Goal: Task Accomplishment & Management: Manage account settings

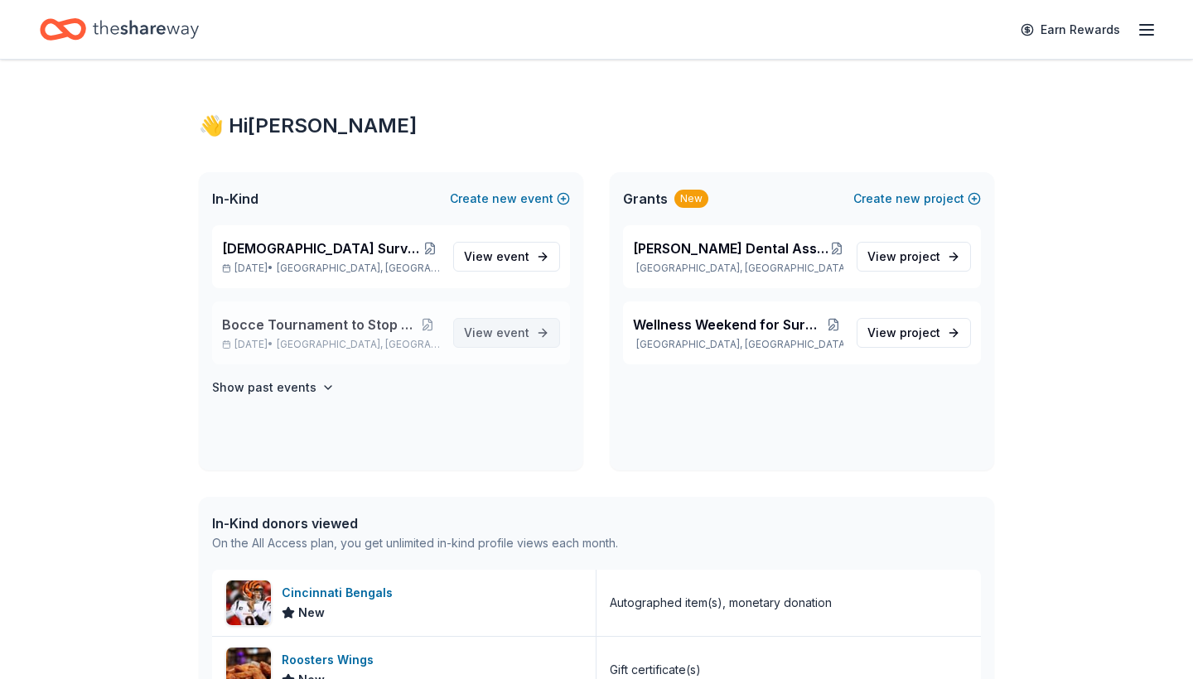
click at [497, 333] on span "View event" at bounding box center [496, 333] width 65 height 20
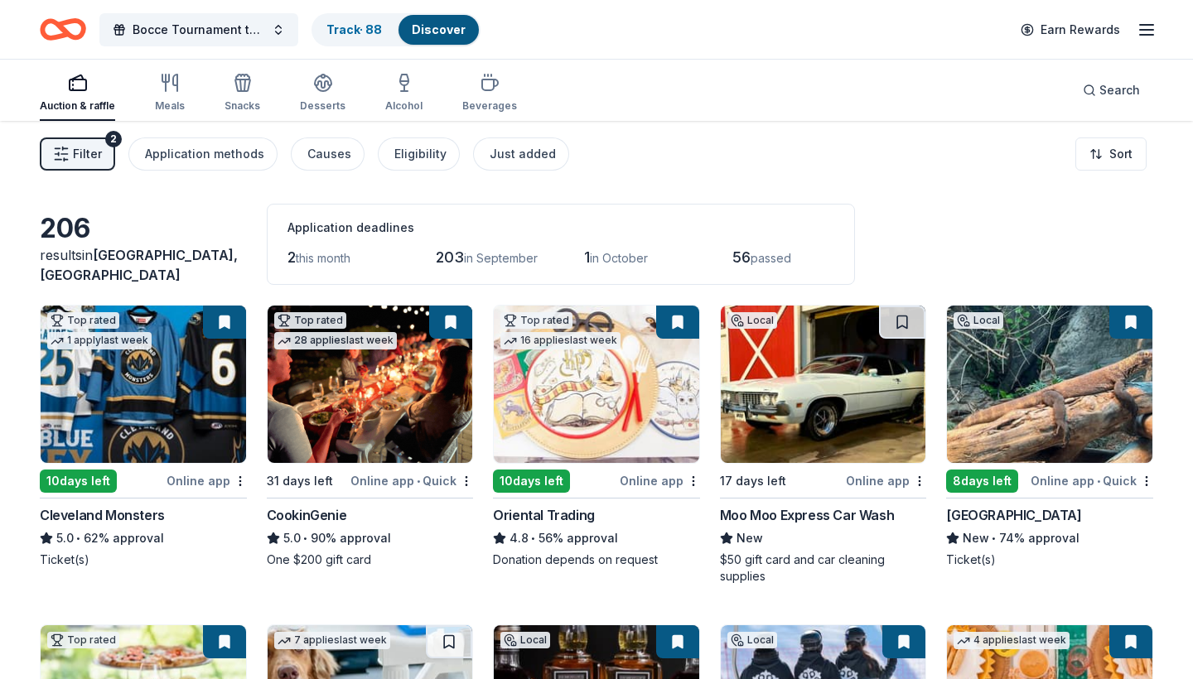
click at [452, 323] on button at bounding box center [450, 322] width 43 height 33
click at [461, 485] on html "Bocce Tournament to Stop Trafficking Track · 88 Discover Earn Rewards Auction &…" at bounding box center [596, 339] width 1193 height 679
click at [388, 380] on html "Bocce Tournament to Stop Trafficking Track · 88 Discover Earn Rewards Auction &…" at bounding box center [596, 339] width 1193 height 679
click at [388, 380] on img at bounding box center [370, 384] width 205 height 157
click at [337, 393] on img at bounding box center [370, 384] width 205 height 157
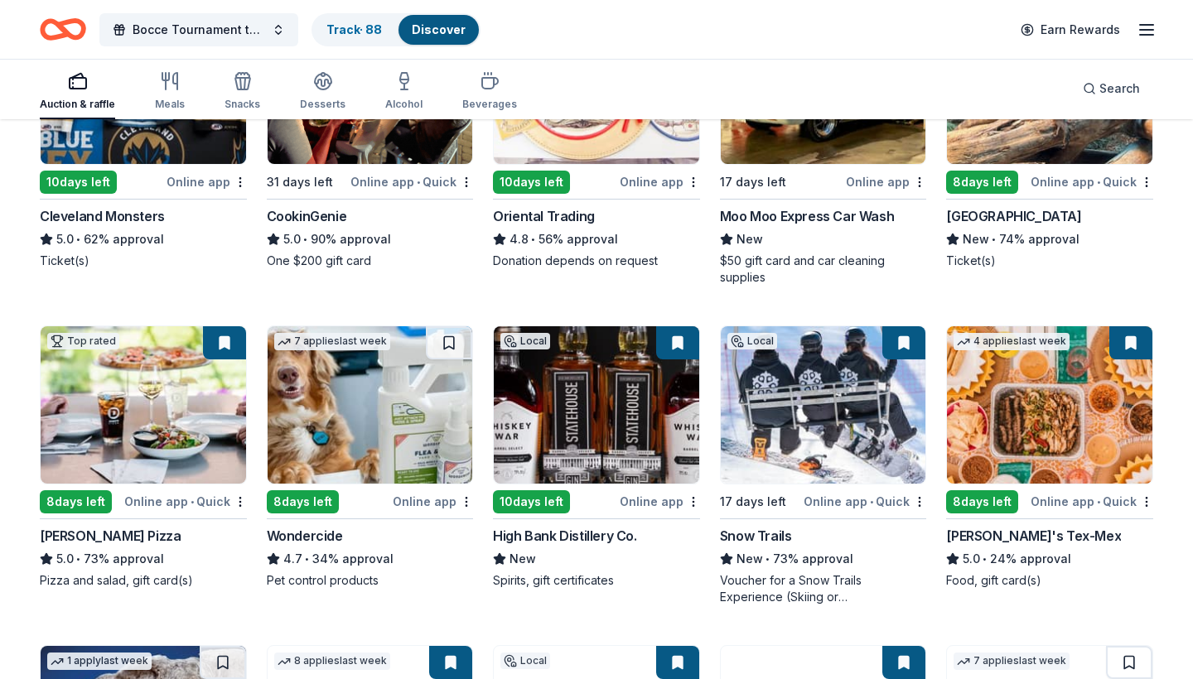
scroll to position [303, 0]
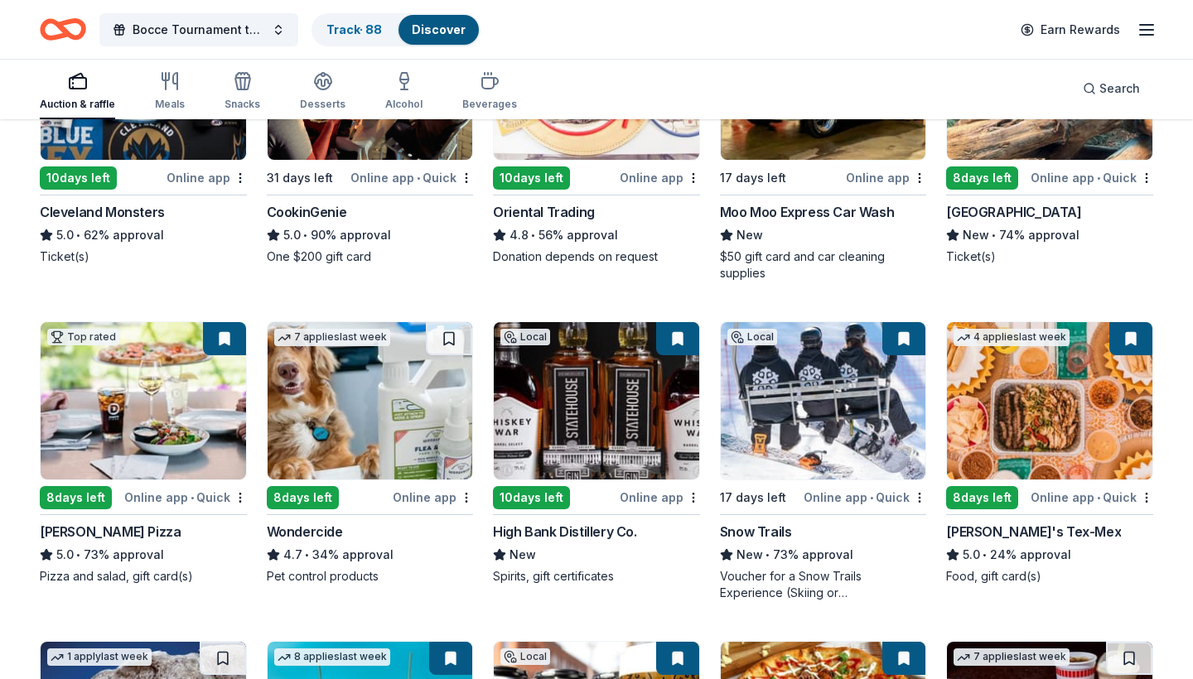
click at [229, 345] on button at bounding box center [224, 338] width 43 height 33
click at [118, 427] on img at bounding box center [143, 400] width 205 height 157
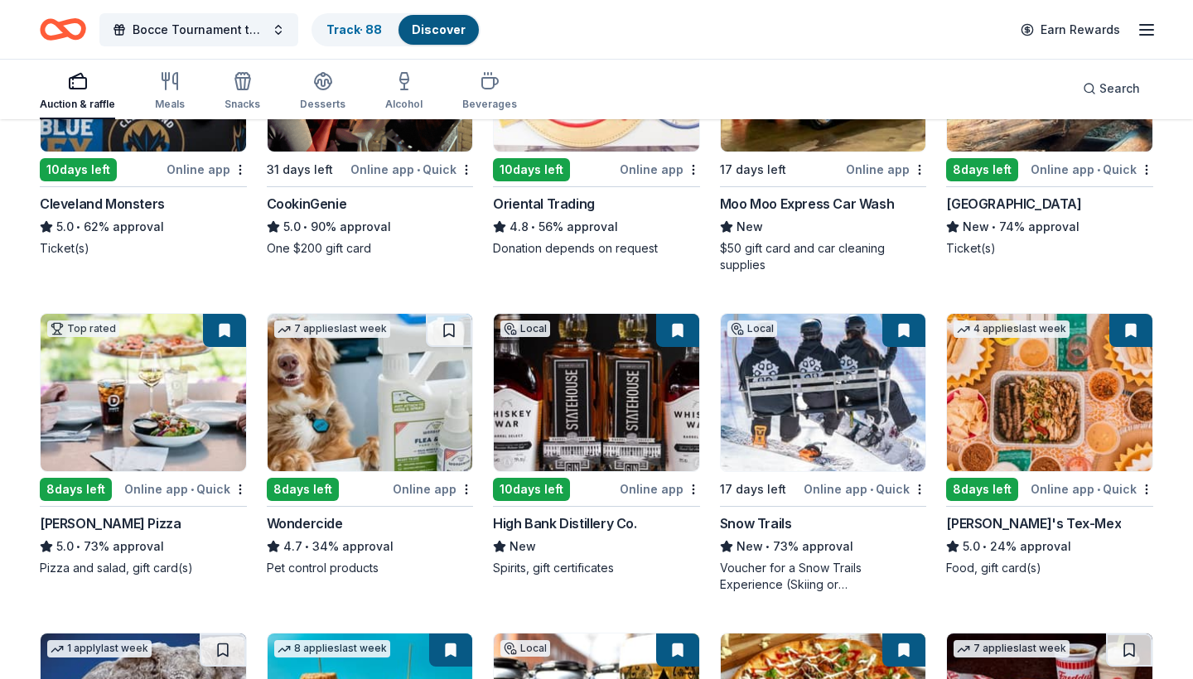
scroll to position [312, 0]
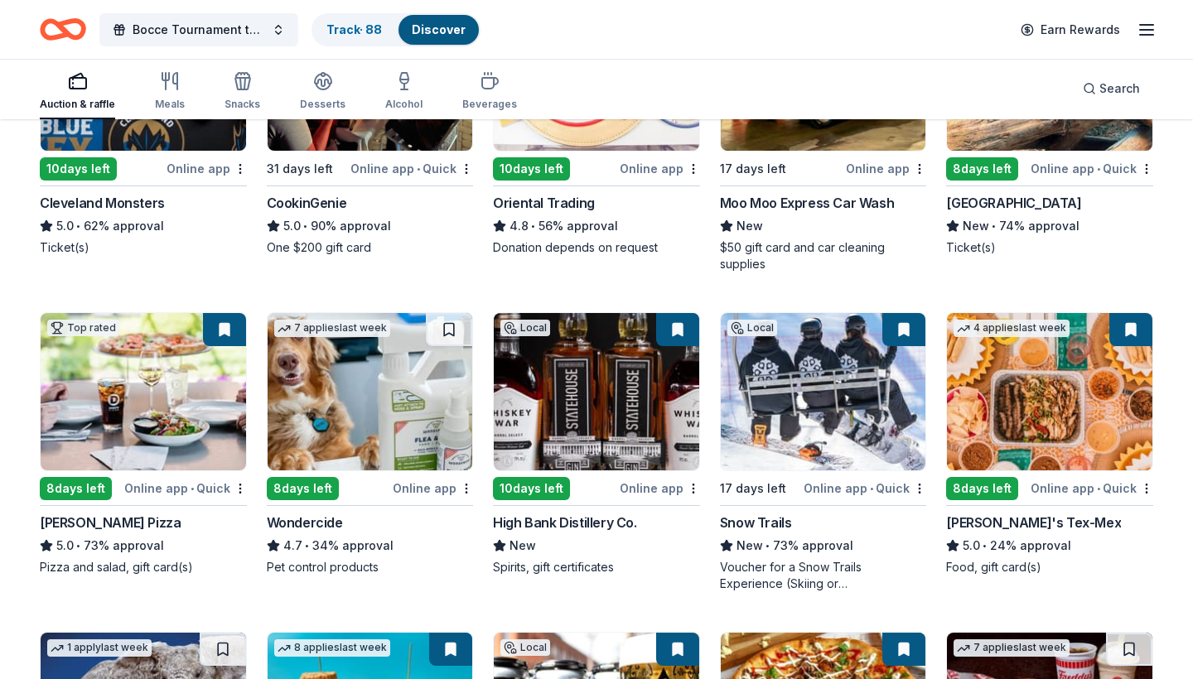
click at [596, 393] on img at bounding box center [596, 391] width 205 height 157
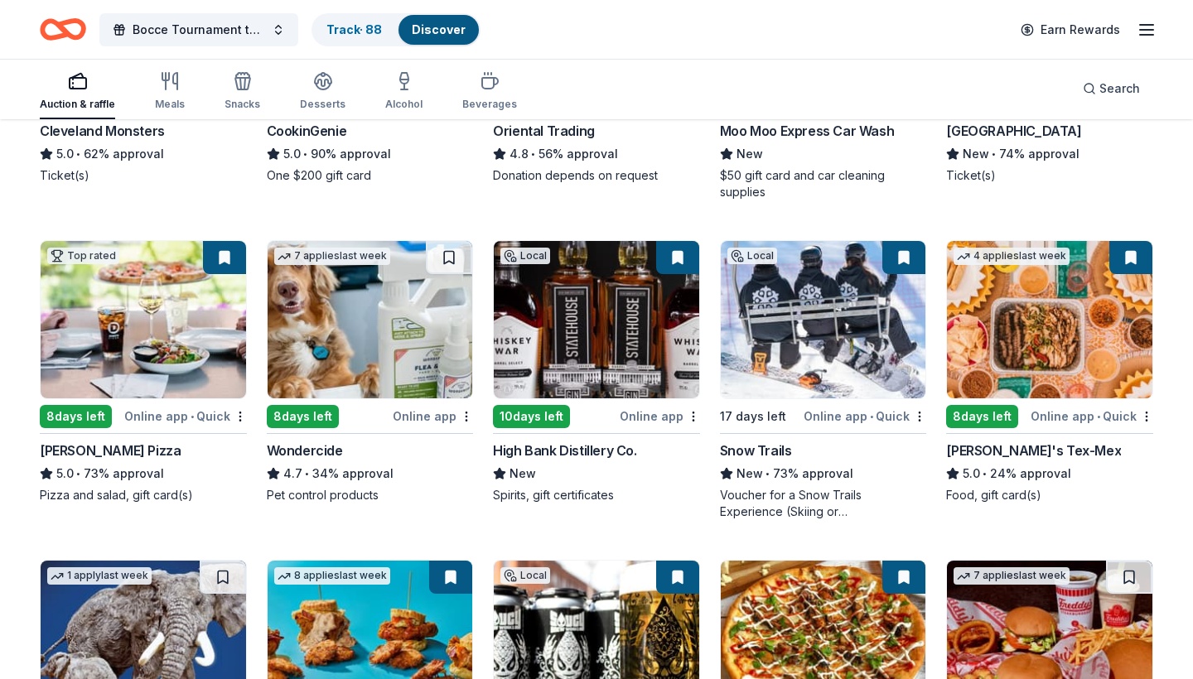
scroll to position [383, 0]
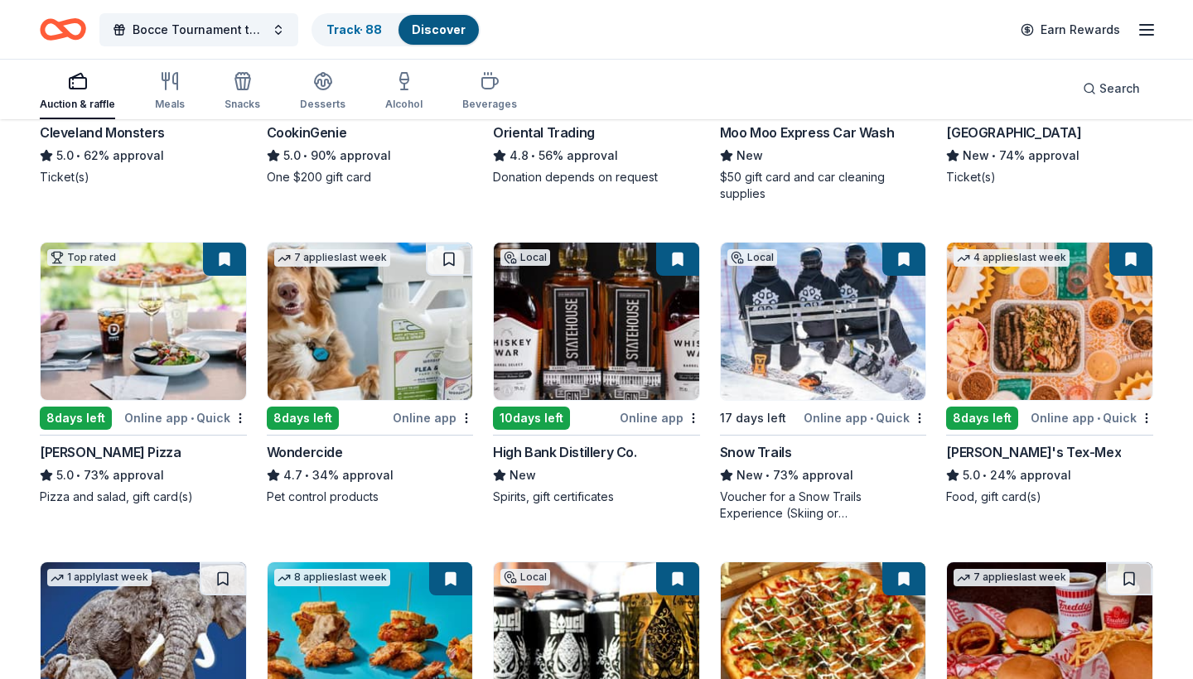
click at [1131, 257] on button at bounding box center [1130, 259] width 43 height 33
click at [1059, 343] on img at bounding box center [1049, 321] width 205 height 157
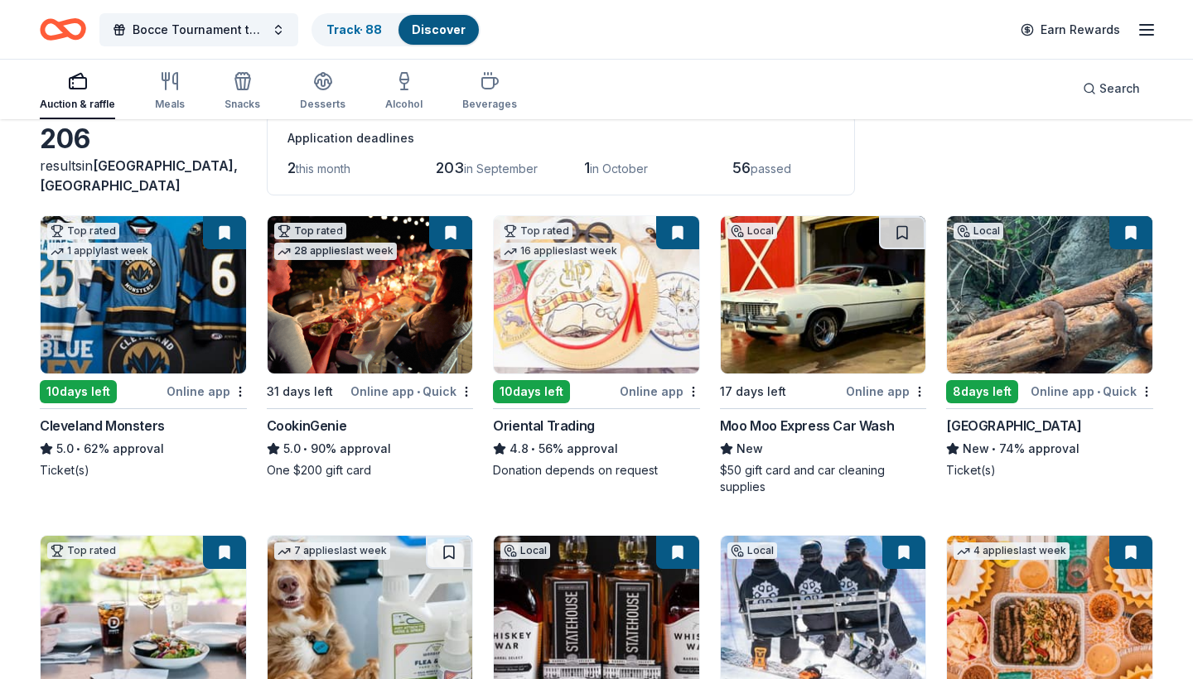
scroll to position [91, 0]
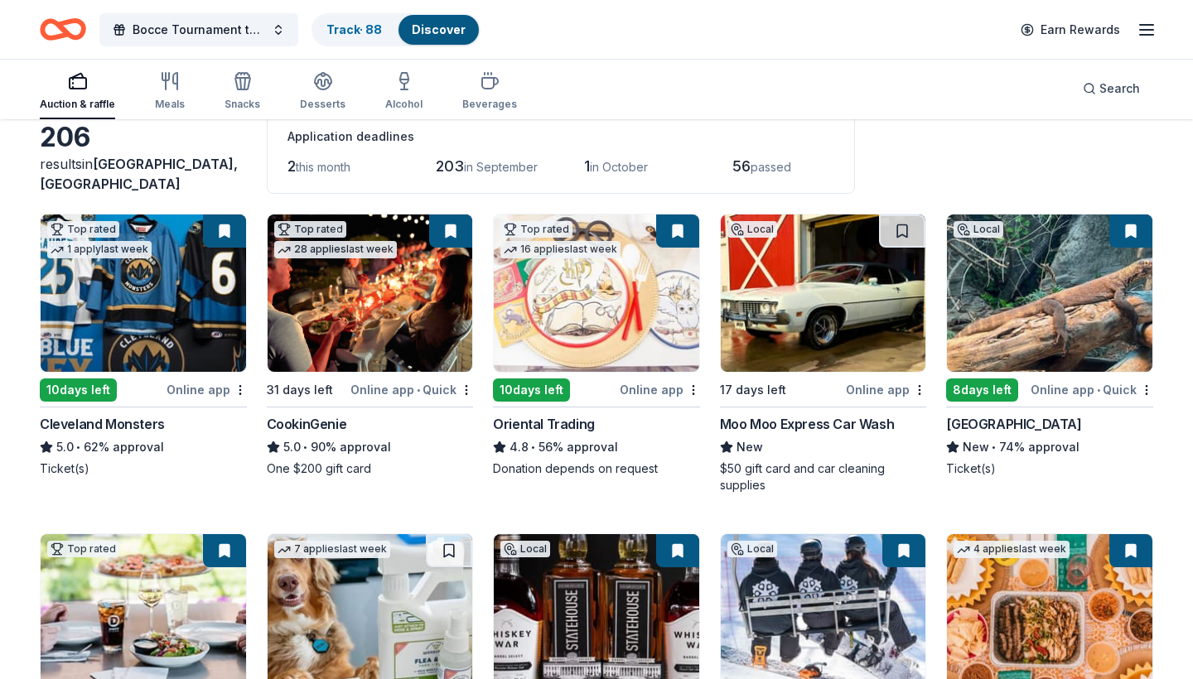
click at [409, 323] on img at bounding box center [370, 293] width 205 height 157
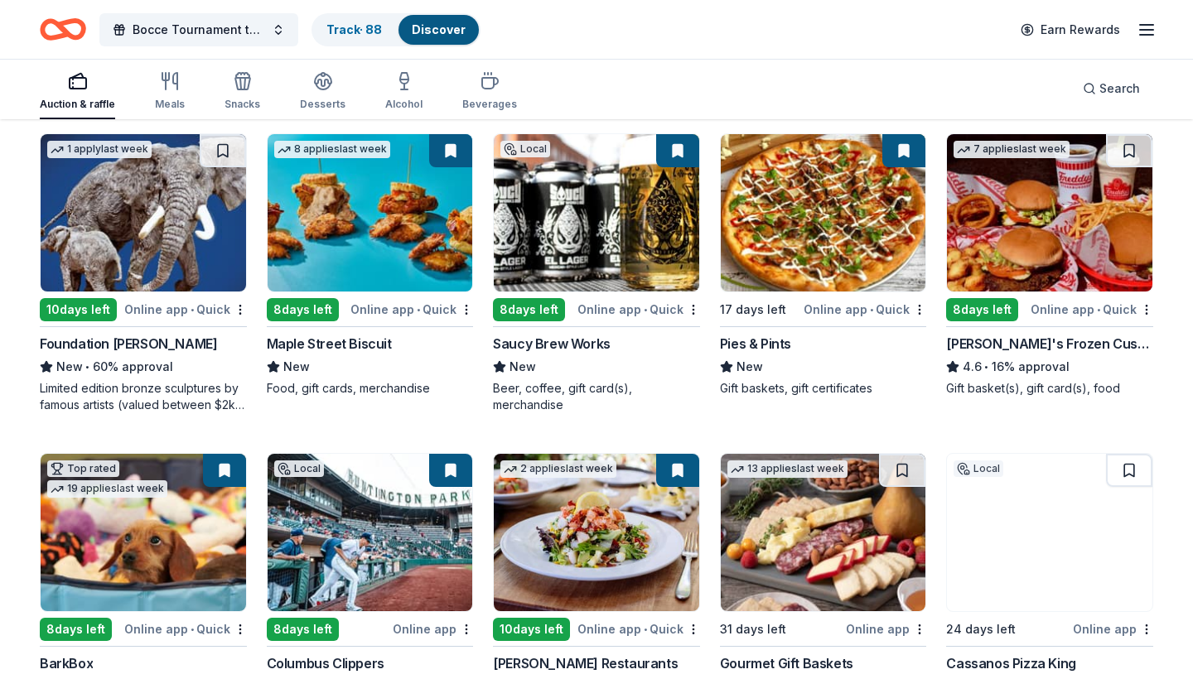
scroll to position [810, 0]
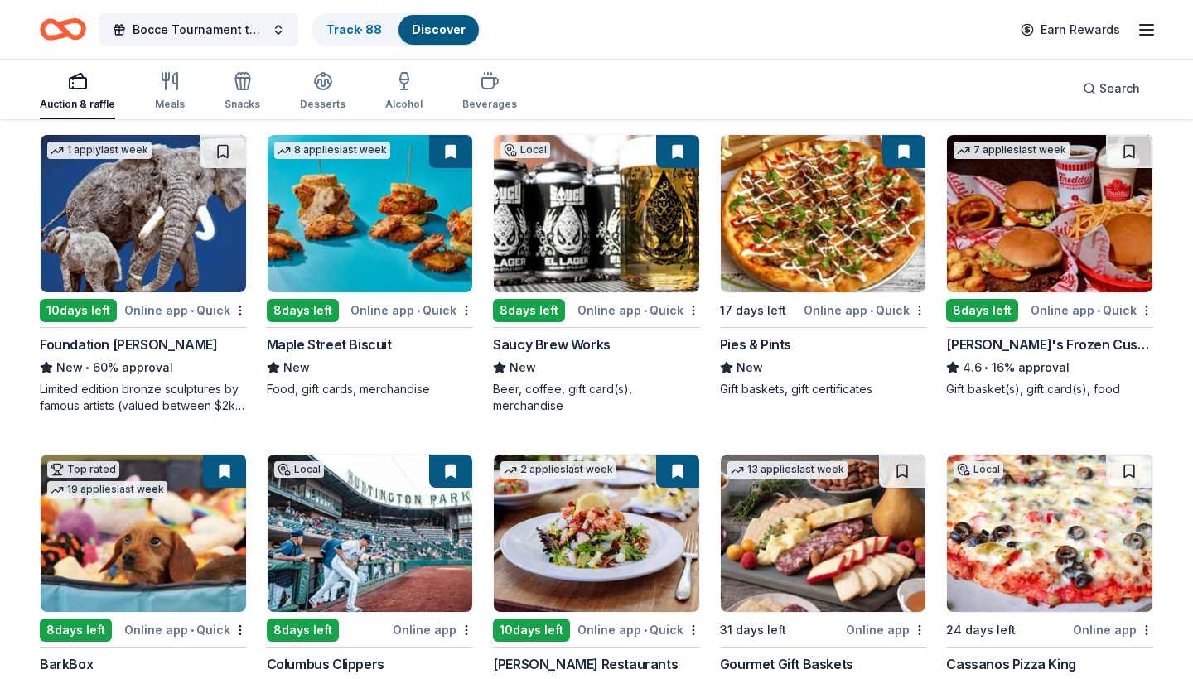
click at [875, 232] on img at bounding box center [823, 213] width 205 height 157
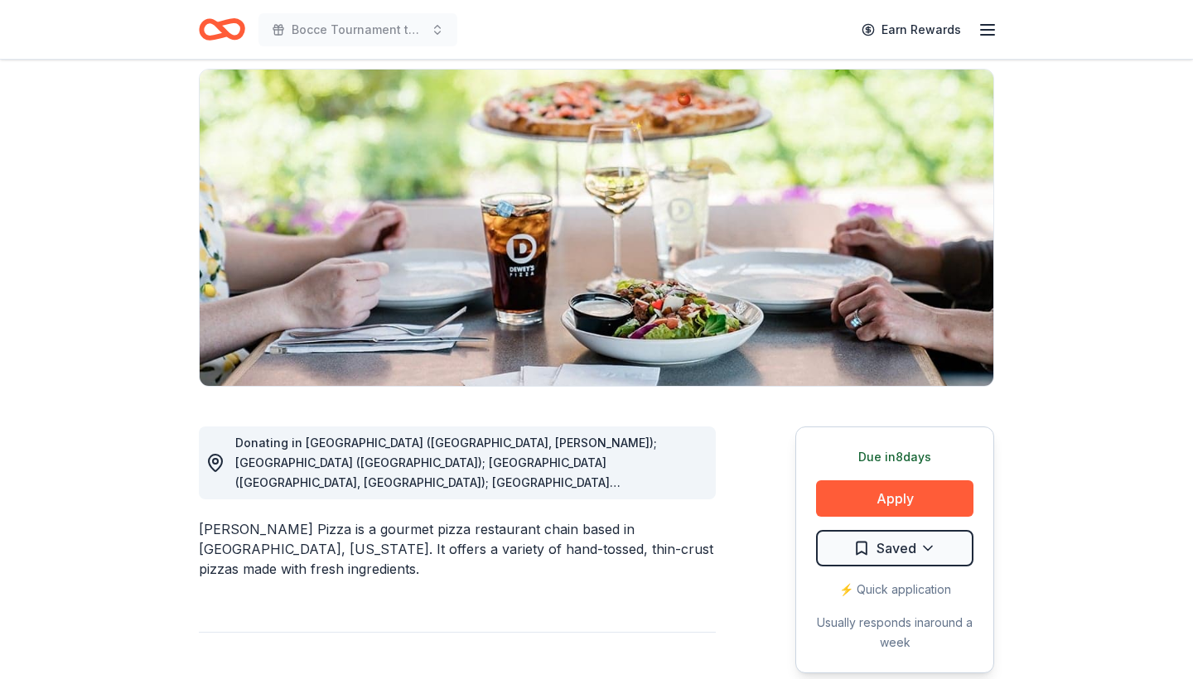
scroll to position [167, 0]
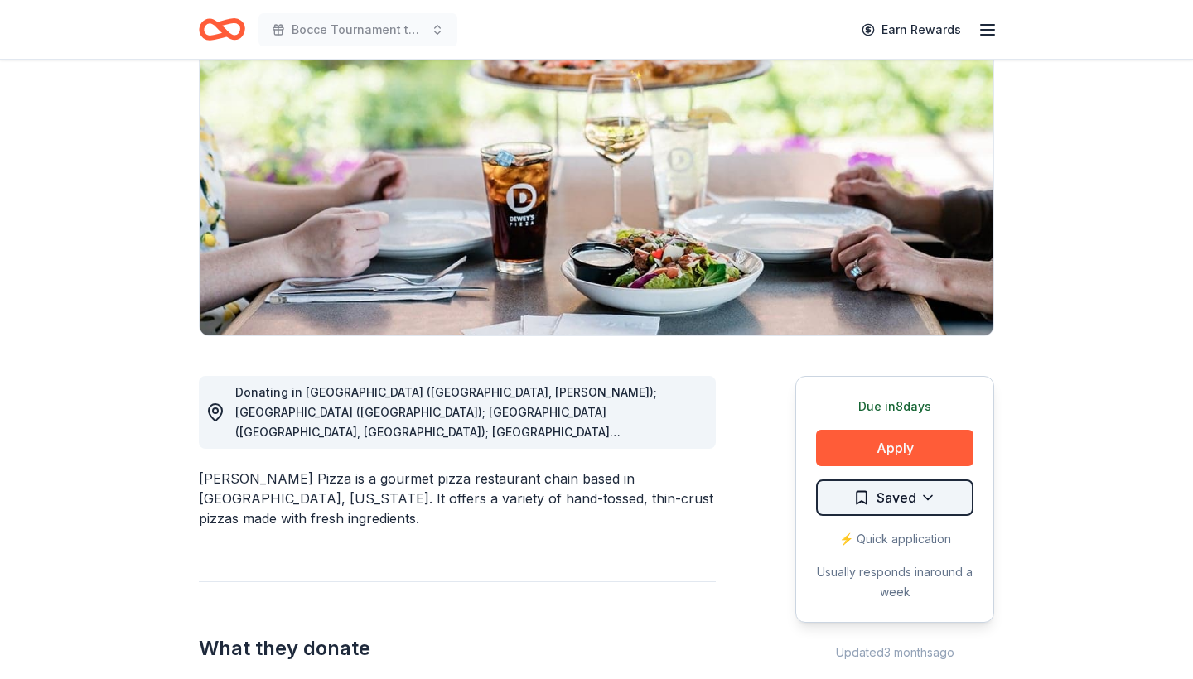
click at [928, 494] on html "Bocce Tournament to Stop Trafficking Earn Rewards Due in 8 days Share Dewey's P…" at bounding box center [596, 172] width 1193 height 679
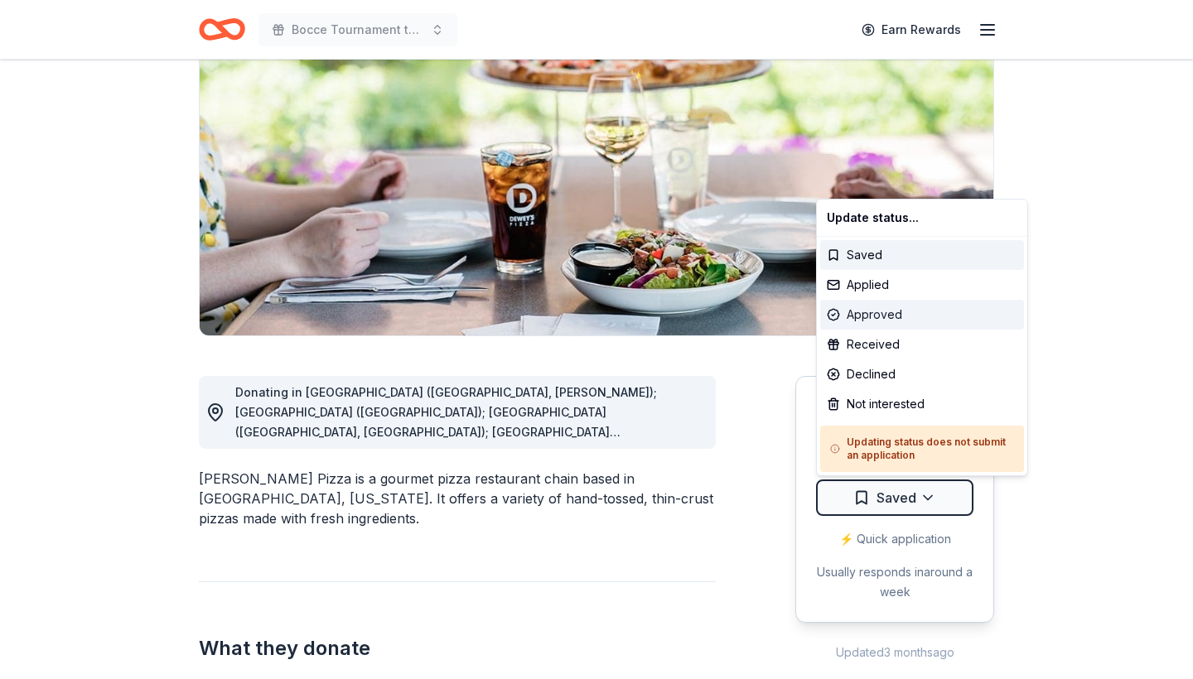
click at [903, 315] on div "Approved" at bounding box center [922, 315] width 204 height 30
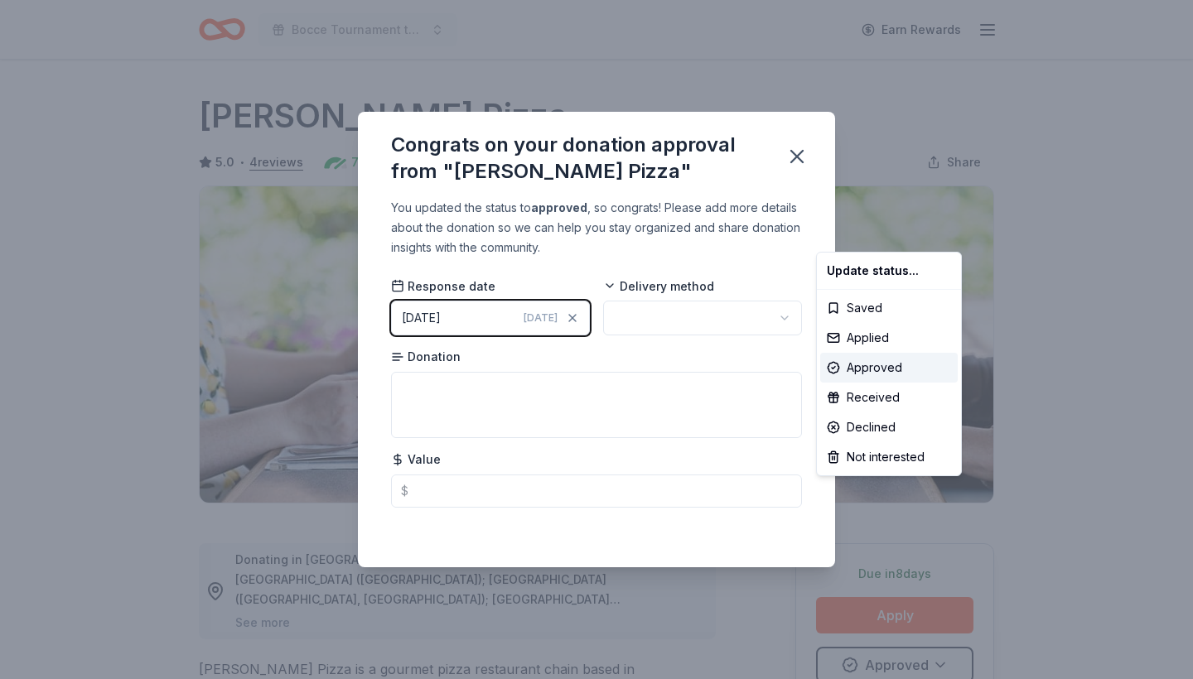
click at [658, 323] on html "Bocce Tournament to Stop Trafficking Earn Rewards Due in 8 days Share Dewey's P…" at bounding box center [596, 339] width 1193 height 679
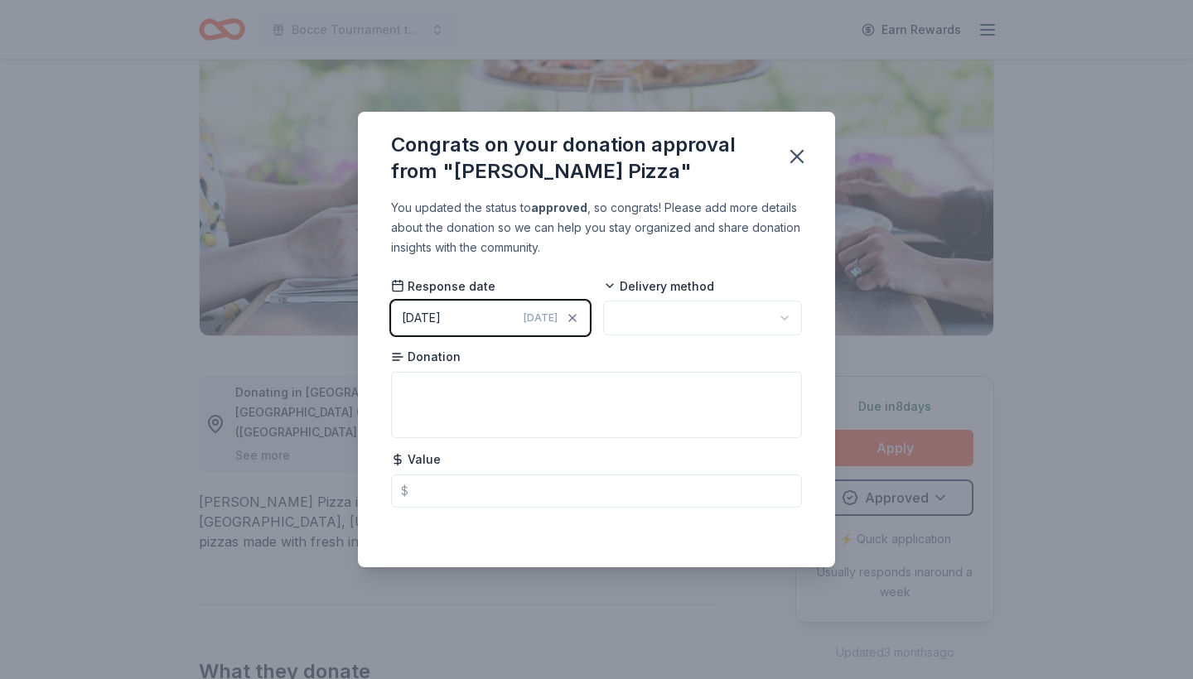
click at [658, 323] on html "Bocce Tournament to Stop Trafficking Earn Rewards Due in 8 days Share Dewey's P…" at bounding box center [596, 172] width 1193 height 679
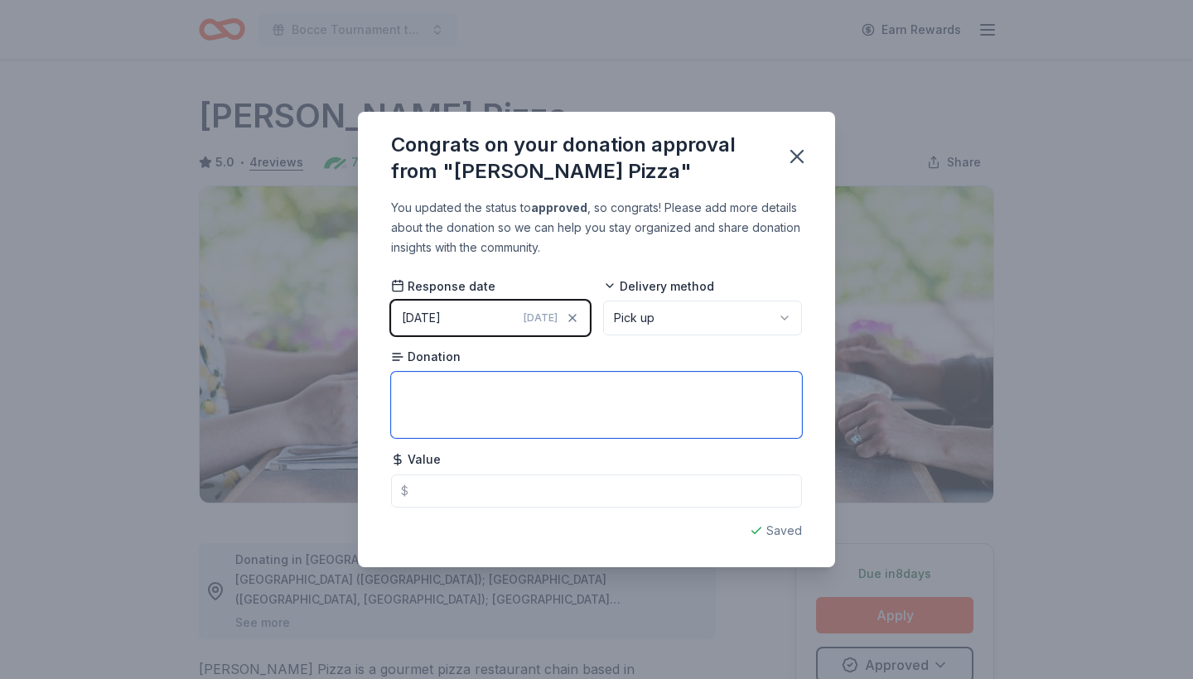
click at [567, 403] on textarea at bounding box center [596, 405] width 411 height 66
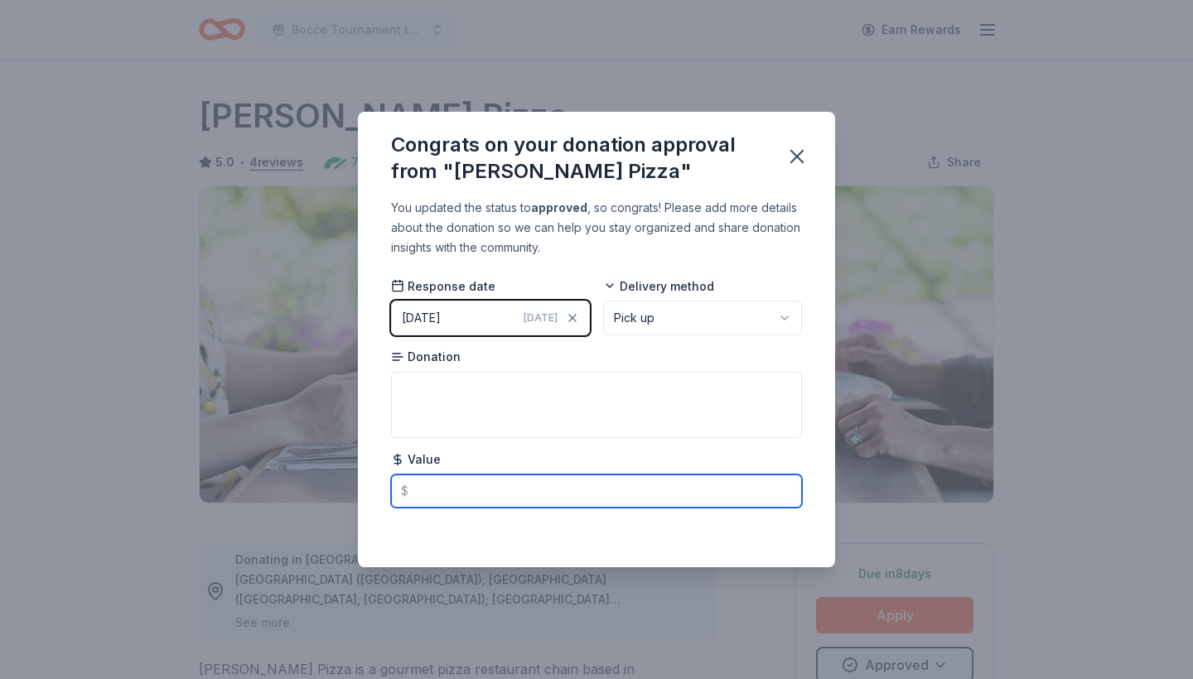
click at [548, 482] on input "text" at bounding box center [596, 491] width 411 height 33
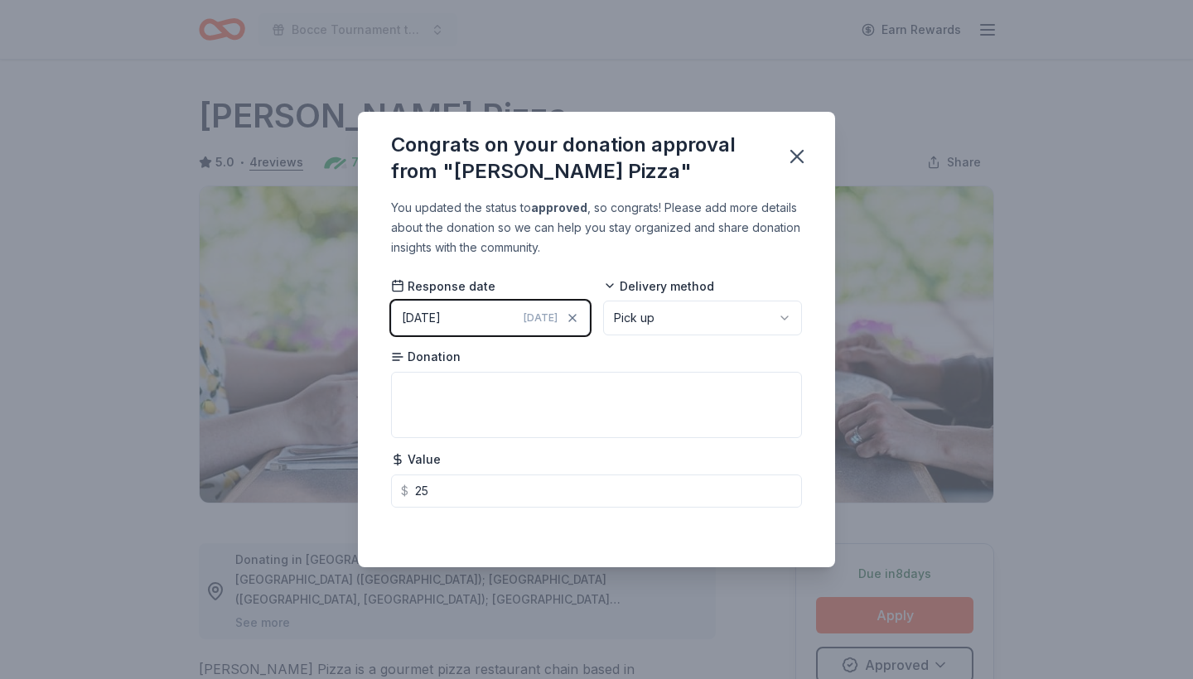
type input "25.00"
click at [793, 527] on div "Saved" at bounding box center [596, 531] width 411 height 20
click at [796, 157] on icon "button" at bounding box center [797, 157] width 12 height 12
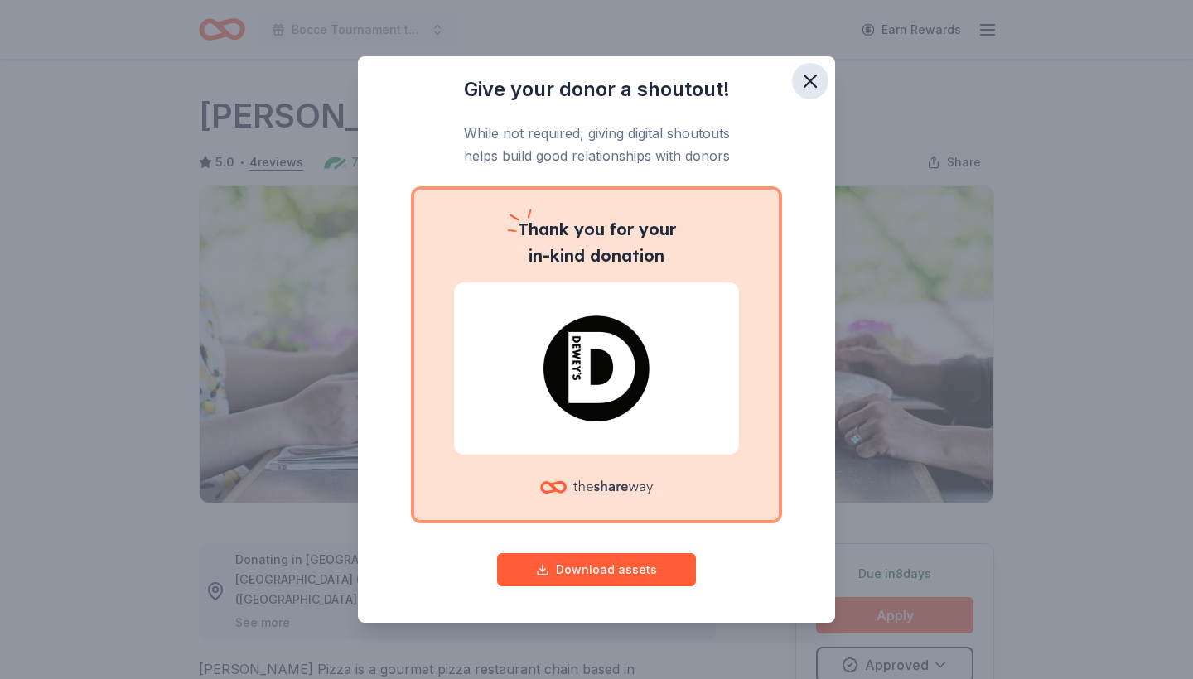
click at [817, 81] on icon "button" at bounding box center [809, 81] width 23 height 23
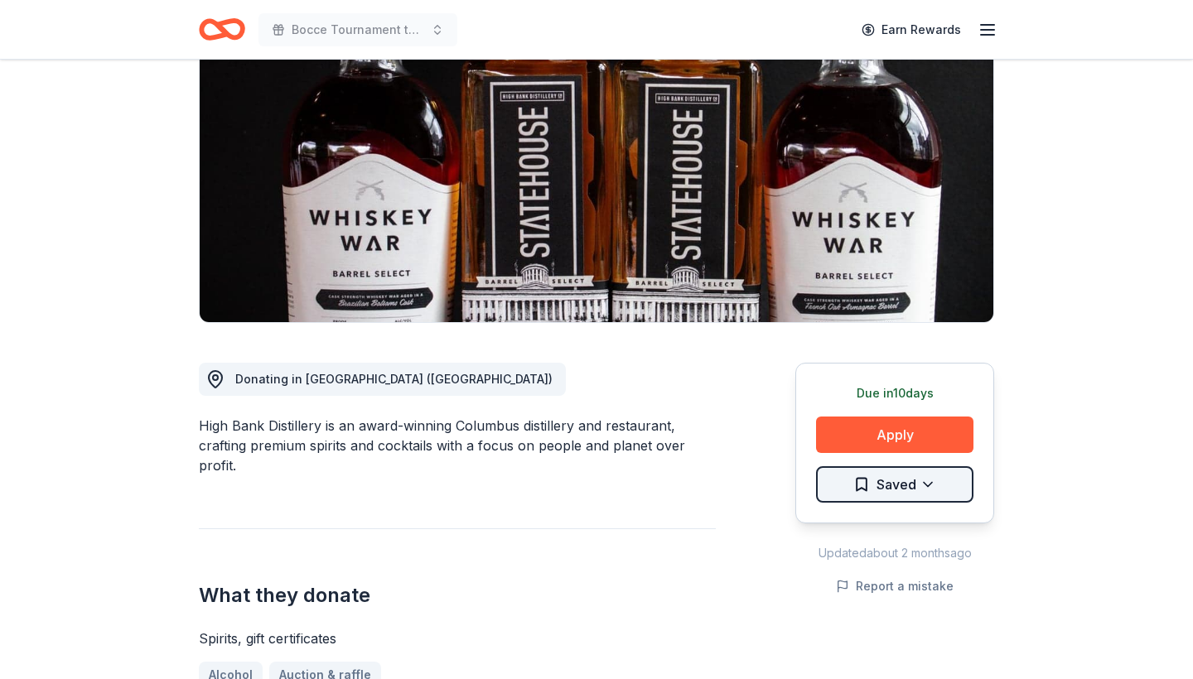
scroll to position [181, 0]
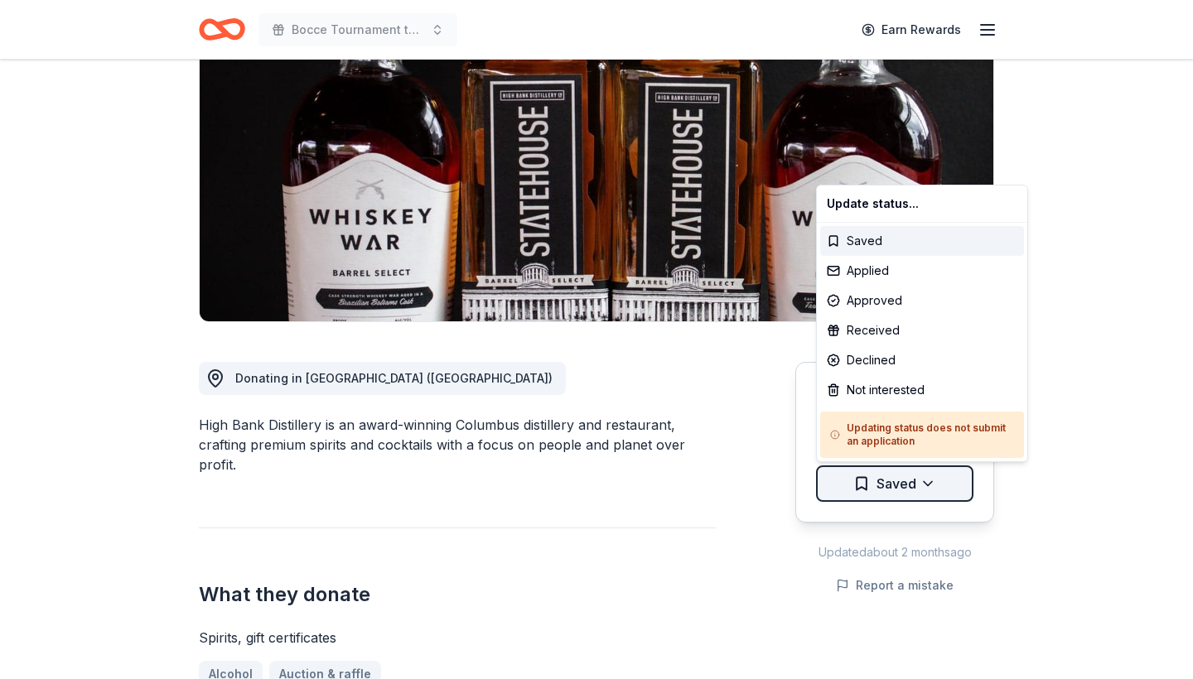
click at [940, 487] on html "Bocce Tournament to Stop Trafficking Earn Rewards Due [DATE] Share High Bank Di…" at bounding box center [596, 158] width 1193 height 679
click at [910, 350] on div "Declined" at bounding box center [922, 360] width 204 height 30
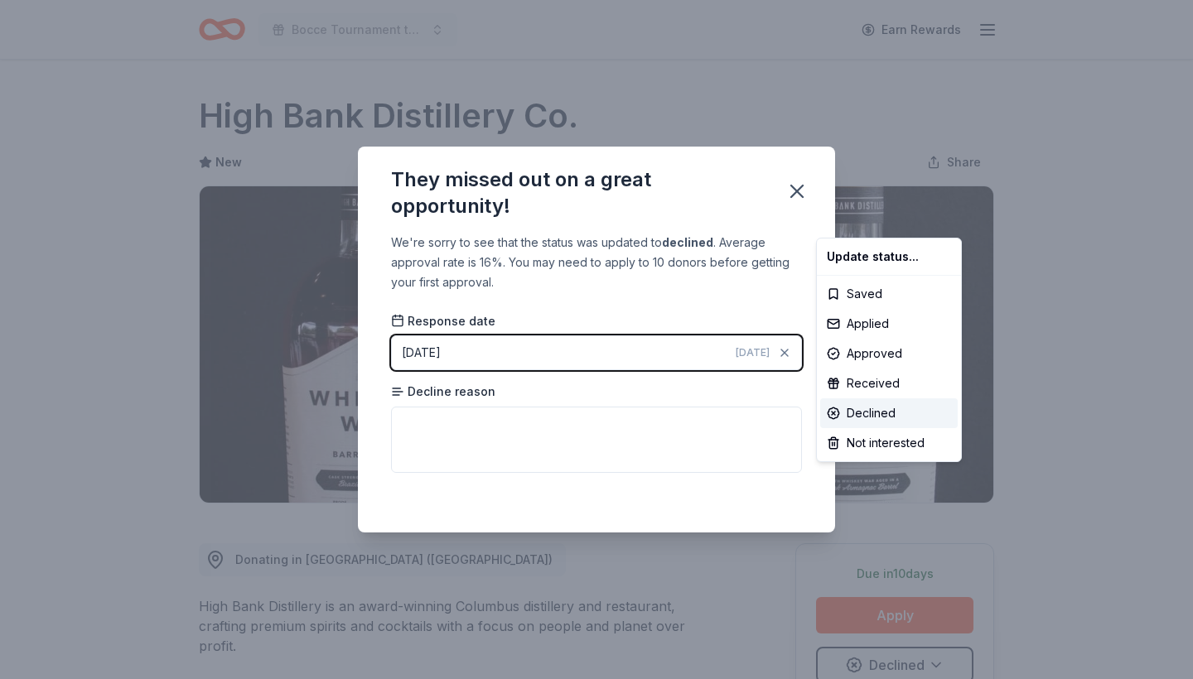
click at [688, 430] on html "Bocce Tournament to Stop Trafficking Earn Rewards Due [DATE] Share High Bank Di…" at bounding box center [596, 339] width 1193 height 679
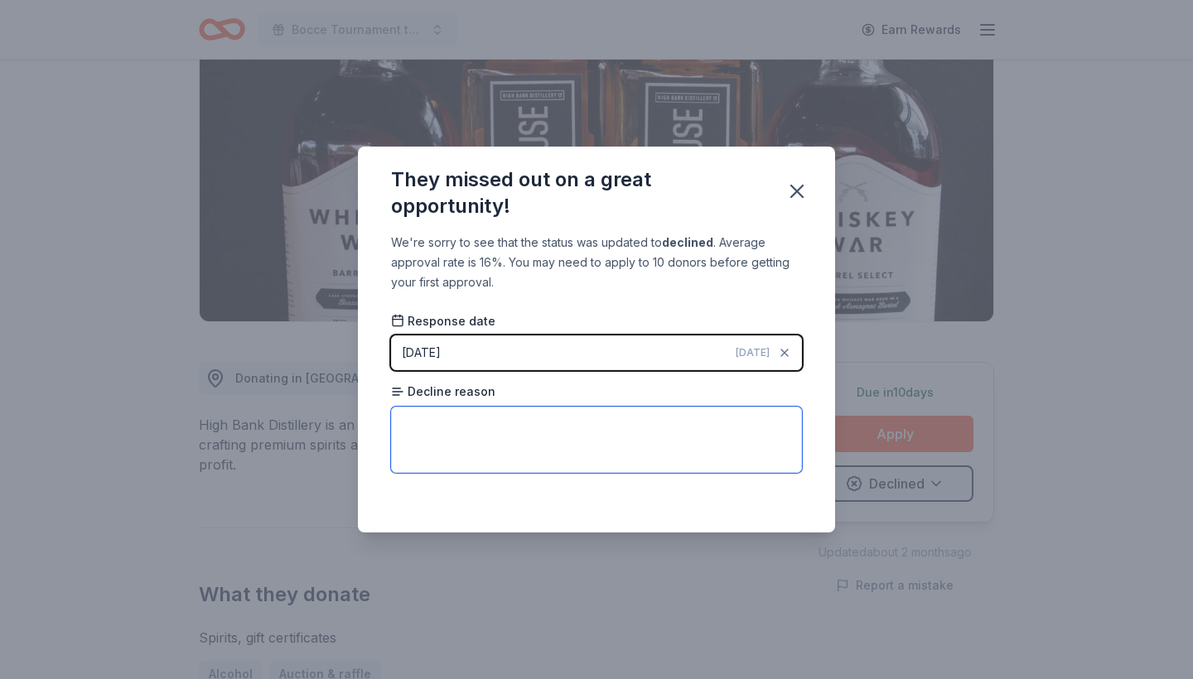
click at [688, 430] on textarea at bounding box center [596, 440] width 411 height 66
type textarea "reached l limit"
click at [775, 504] on div "Saved" at bounding box center [596, 496] width 411 height 20
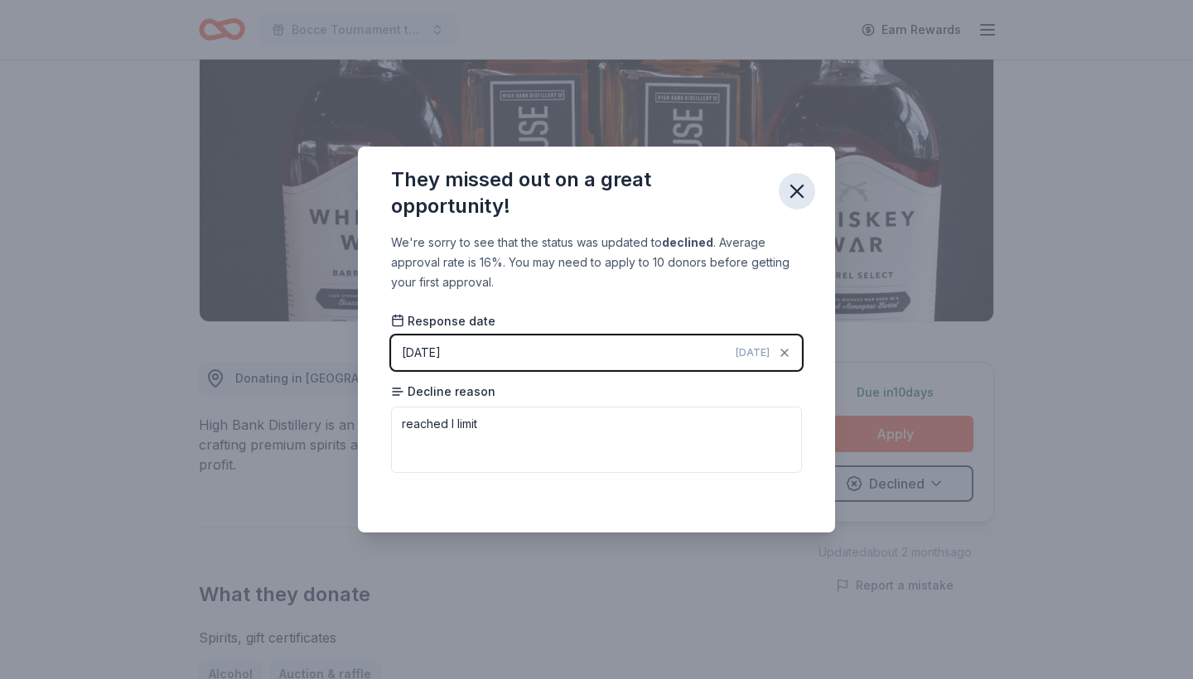
click at [792, 196] on icon "button" at bounding box center [797, 192] width 12 height 12
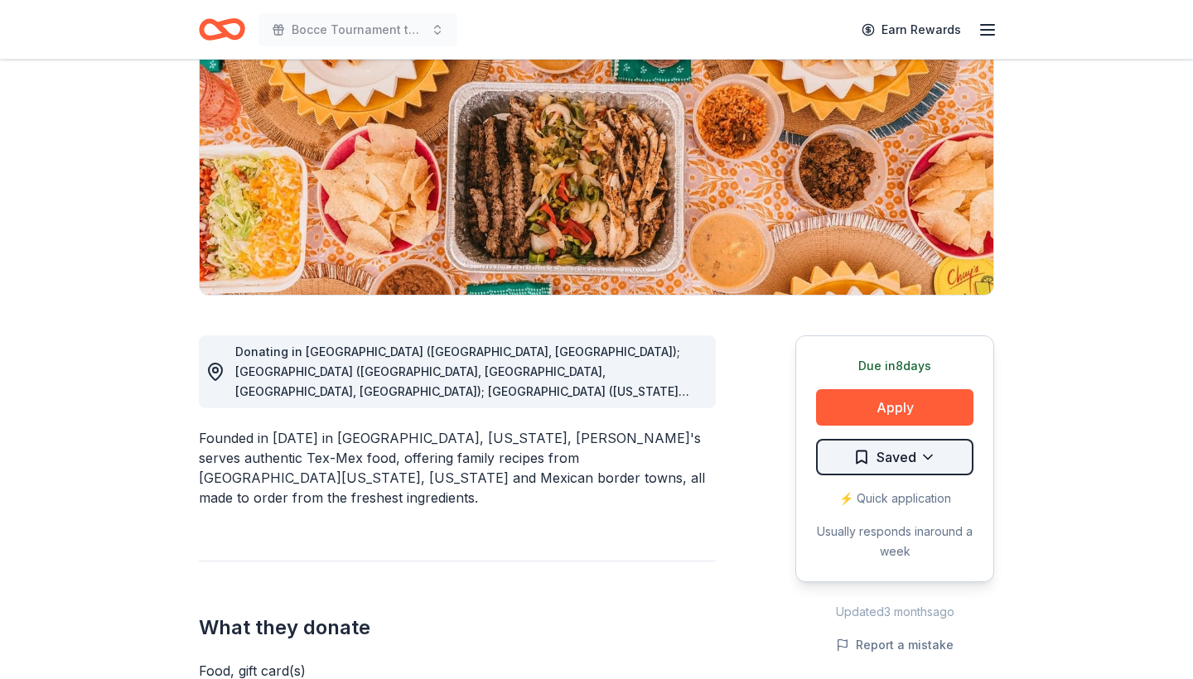
scroll to position [210, 0]
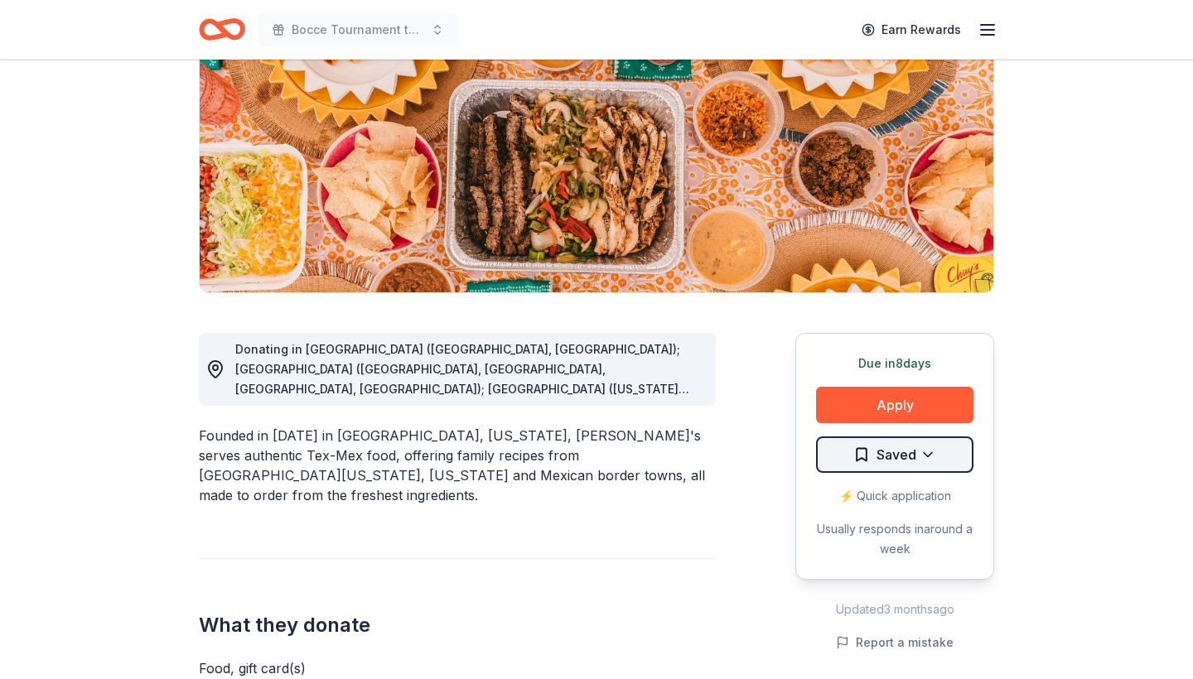
click at [933, 460] on html "Bocce Tournament to Stop Trafficking Earn Rewards Due in 8 days Share Chuy's Te…" at bounding box center [596, 129] width 1193 height 679
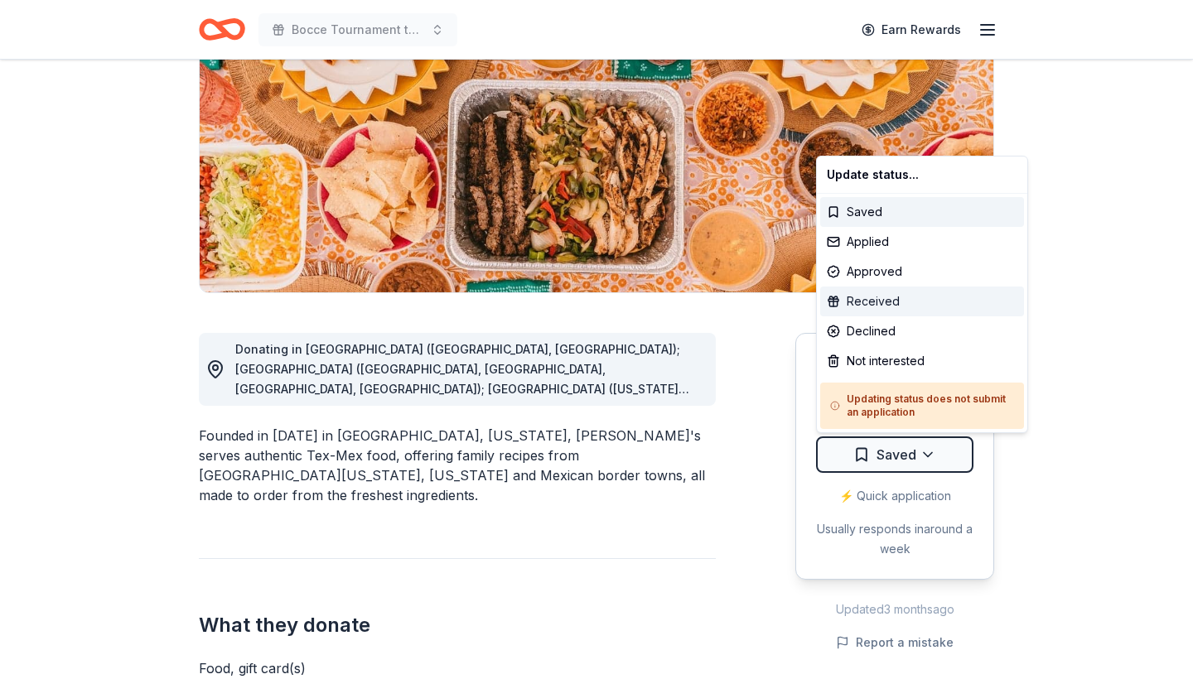
click at [921, 300] on div "Received" at bounding box center [922, 302] width 204 height 30
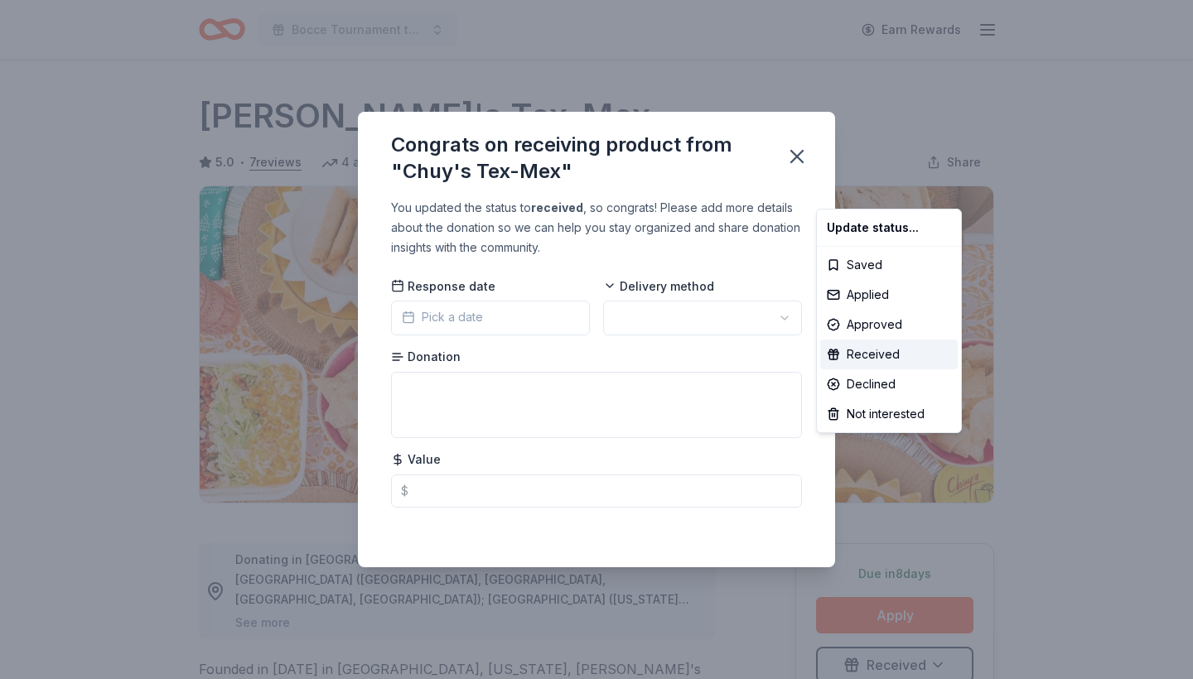
click at [799, 152] on html "Bocce Tournament to Stop Trafficking Earn Rewards Due in 8 days Share Chuy's Te…" at bounding box center [596, 339] width 1193 height 679
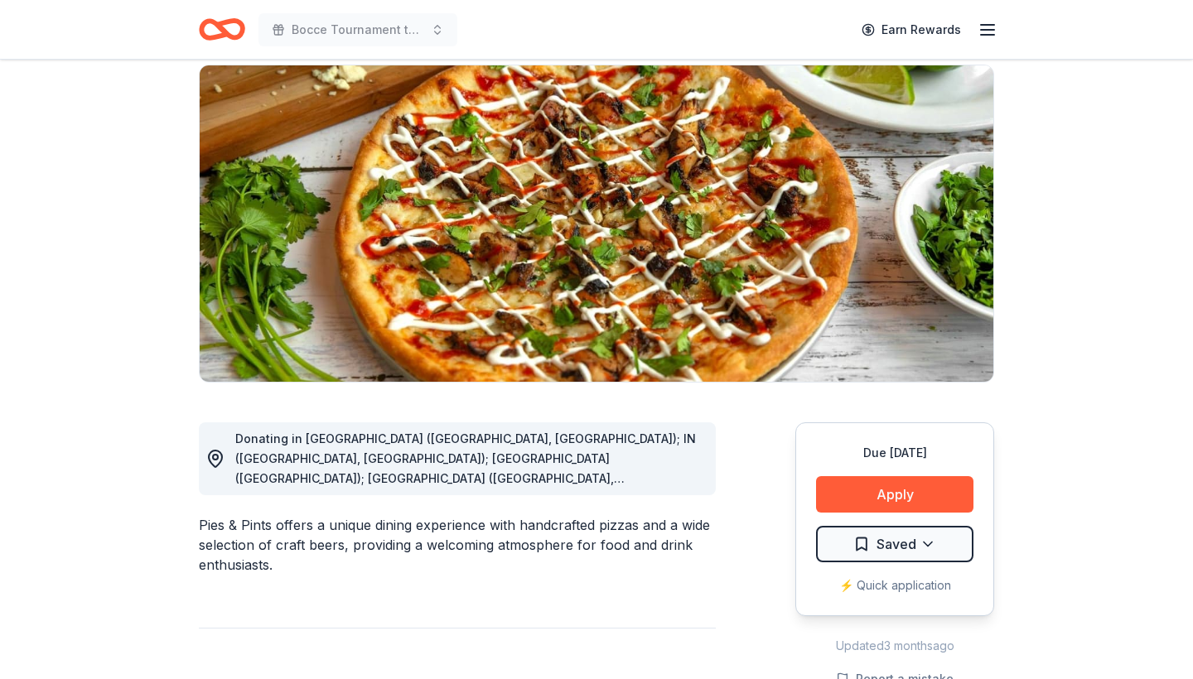
scroll to position [135, 0]
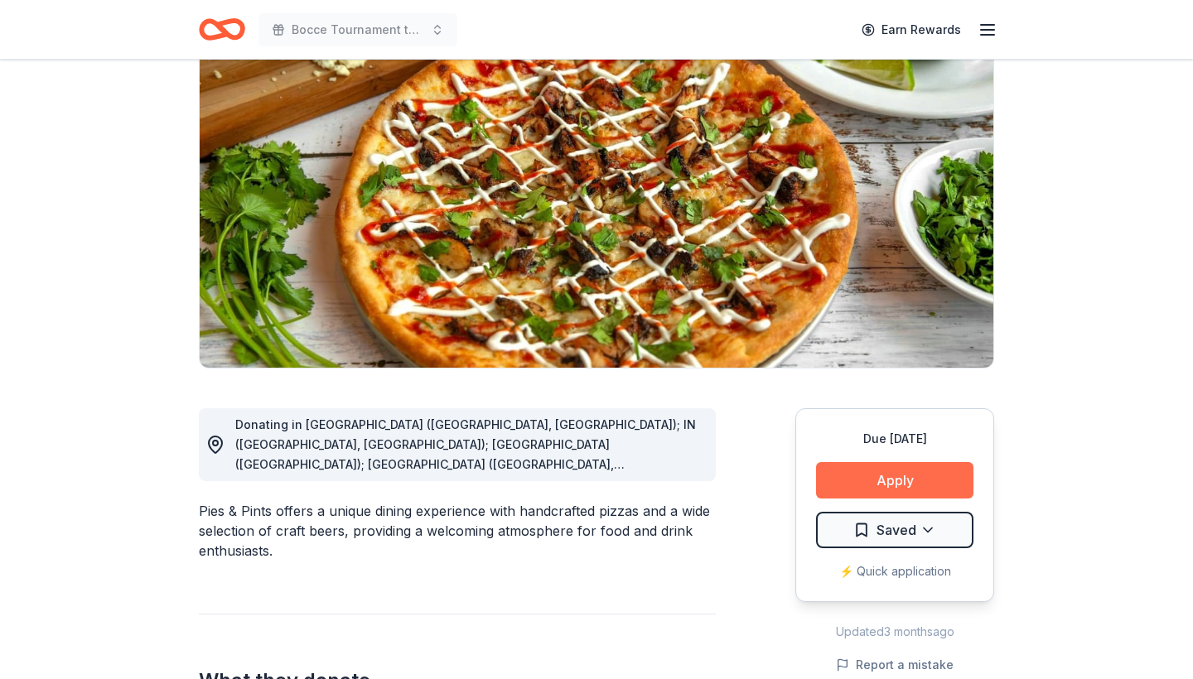
click at [878, 475] on button "Apply" at bounding box center [894, 480] width 157 height 36
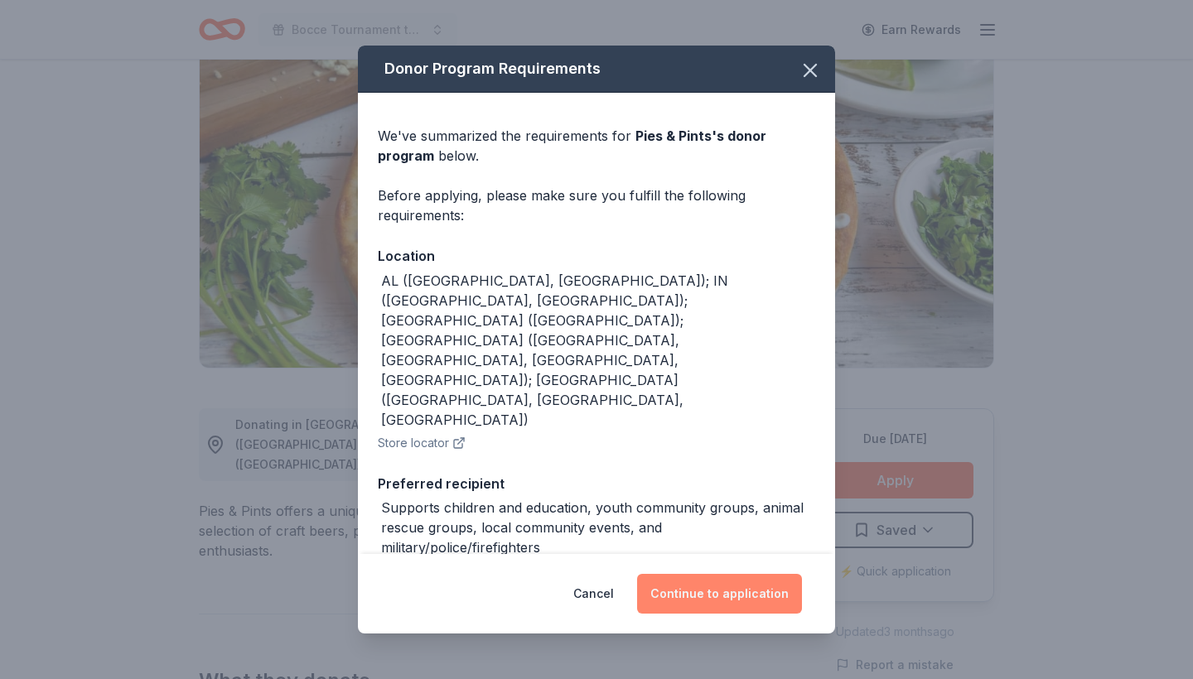
click at [712, 605] on button "Continue to application" at bounding box center [719, 594] width 165 height 40
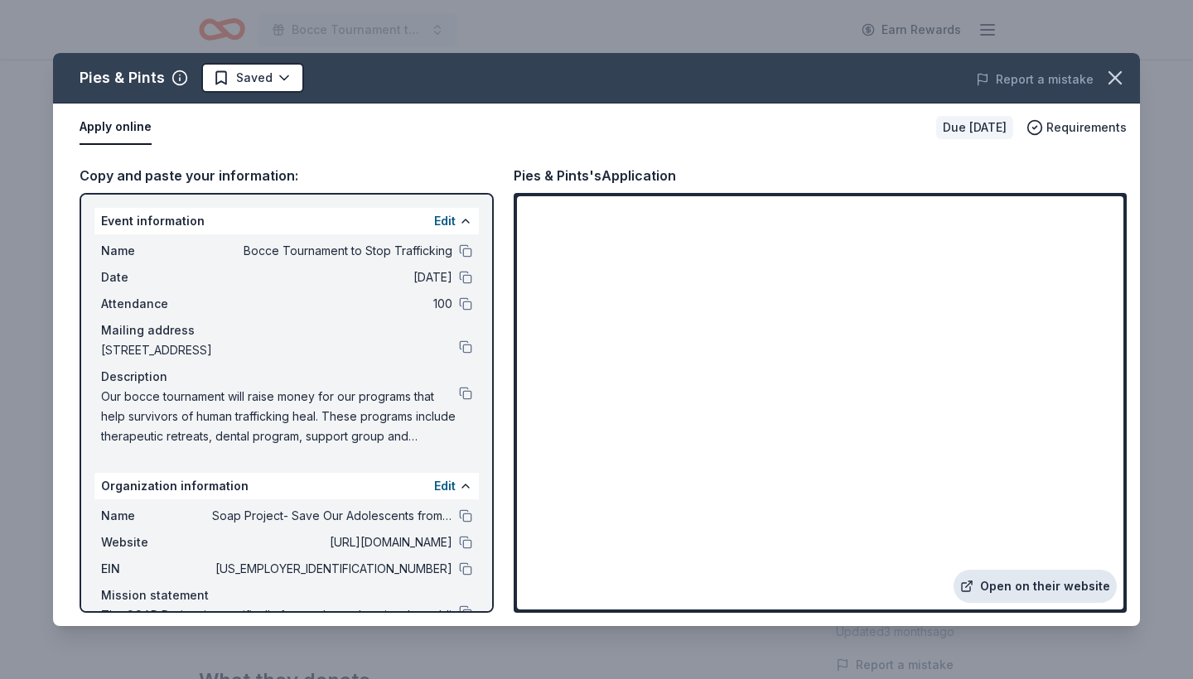
click at [1000, 588] on link "Open on their website" at bounding box center [1034, 586] width 163 height 33
